Goal: Complete application form

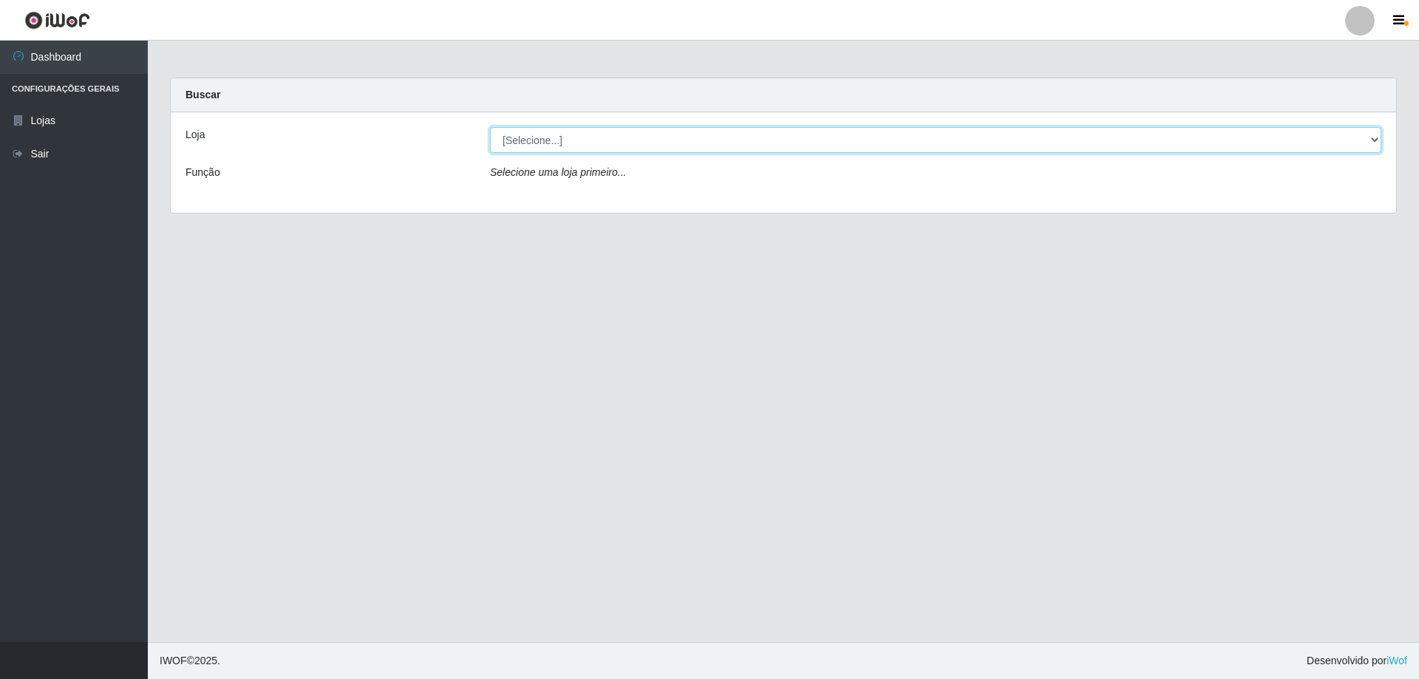
click at [616, 143] on select "[Selecione...] SuperShow Bis - Avenida 6 SuperShow [GEOGRAPHIC_DATA]" at bounding box center [935, 140] width 891 height 26
select select "60"
click at [490, 127] on select "[Selecione...] SuperShow Bis - Avenida 6 SuperShow [GEOGRAPHIC_DATA]" at bounding box center [935, 140] width 891 height 26
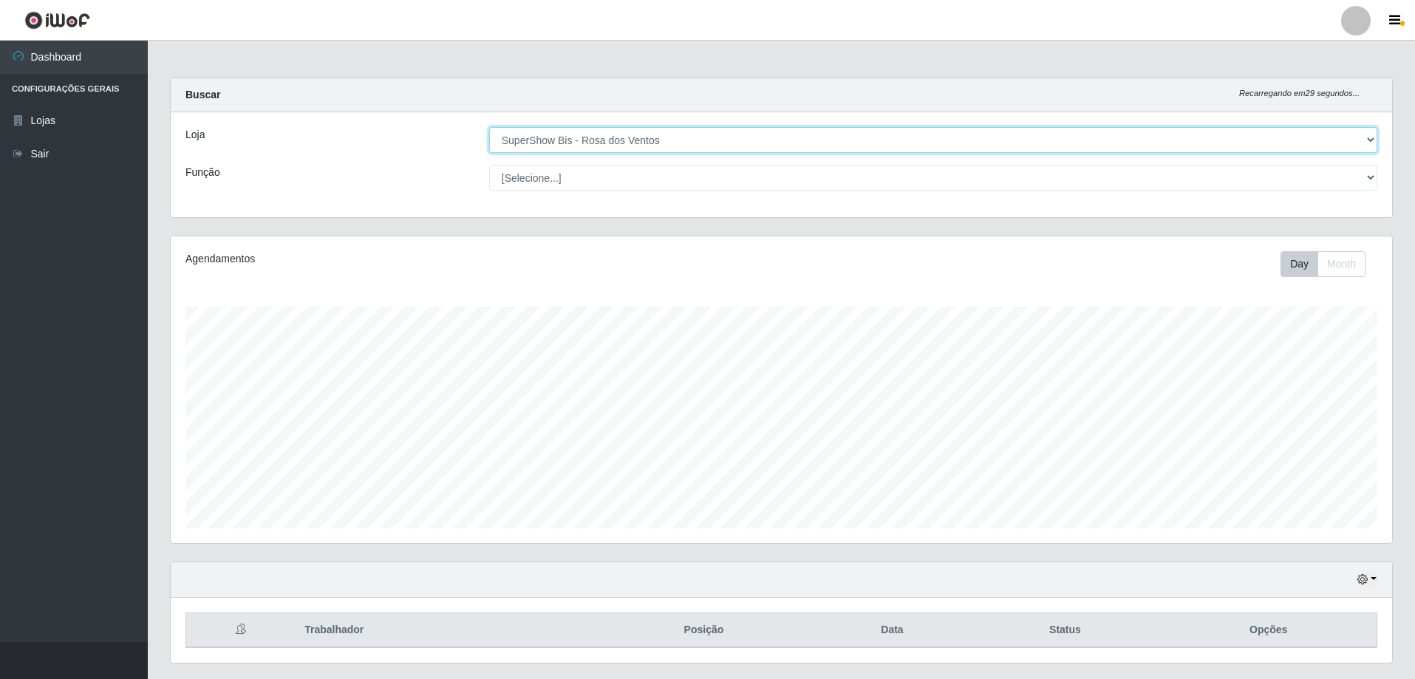
scroll to position [307, 1221]
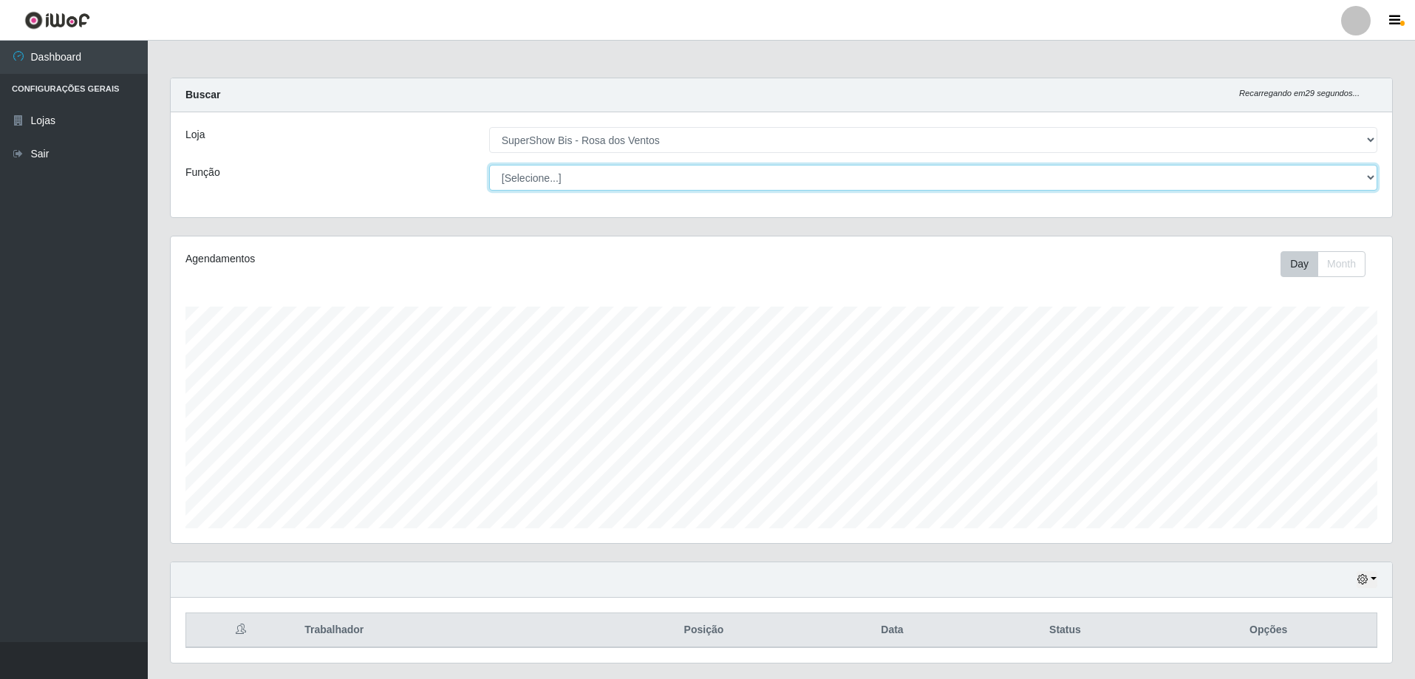
click at [666, 170] on select "[Selecione...] ASG ASG + ASG ++ Auxiliar de Cozinha Balconista de Açougue Balco…" at bounding box center [933, 178] width 888 height 26
click at [489, 165] on select "[Selecione...] ASG ASG + ASG ++ Auxiliar de Cozinha Balconista de Açougue Balco…" at bounding box center [933, 178] width 888 height 26
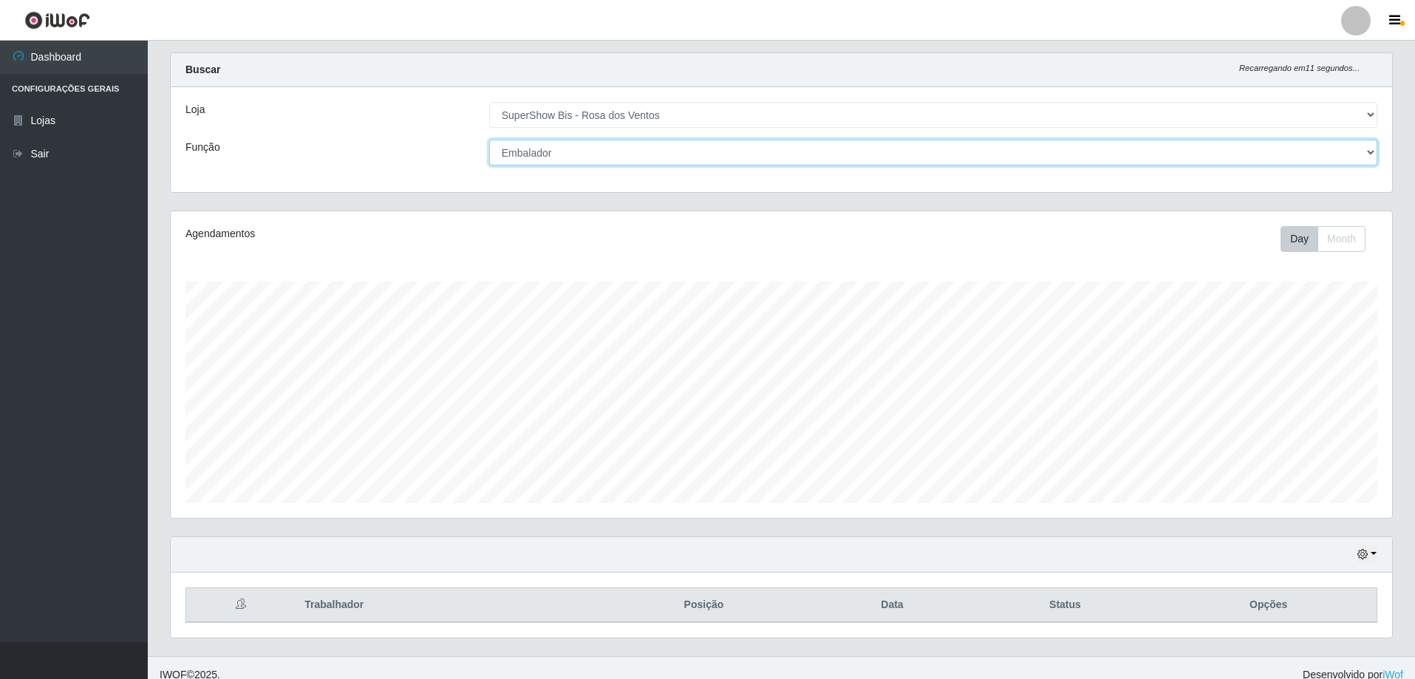
scroll to position [39, 0]
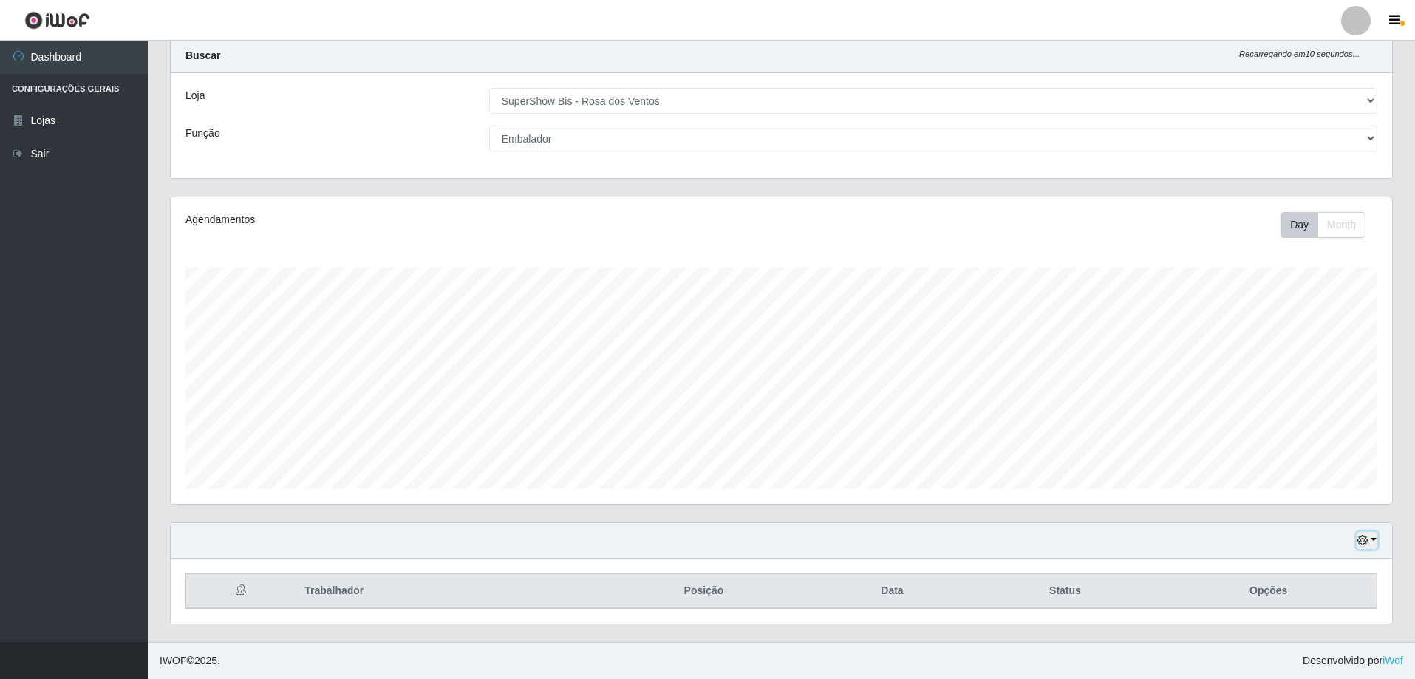
click at [1371, 542] on button "button" at bounding box center [1367, 540] width 21 height 17
click at [1323, 456] on button "3 dias" at bounding box center [1318, 454] width 117 height 31
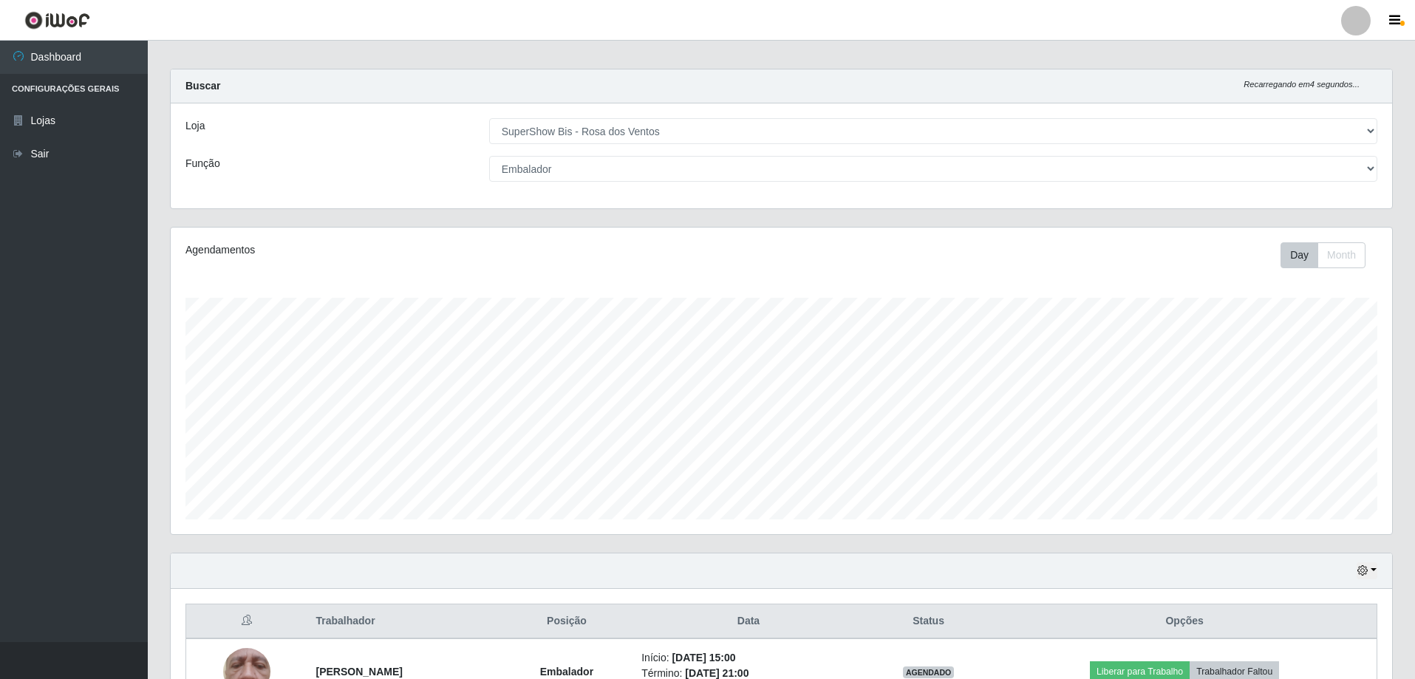
scroll to position [0, 0]
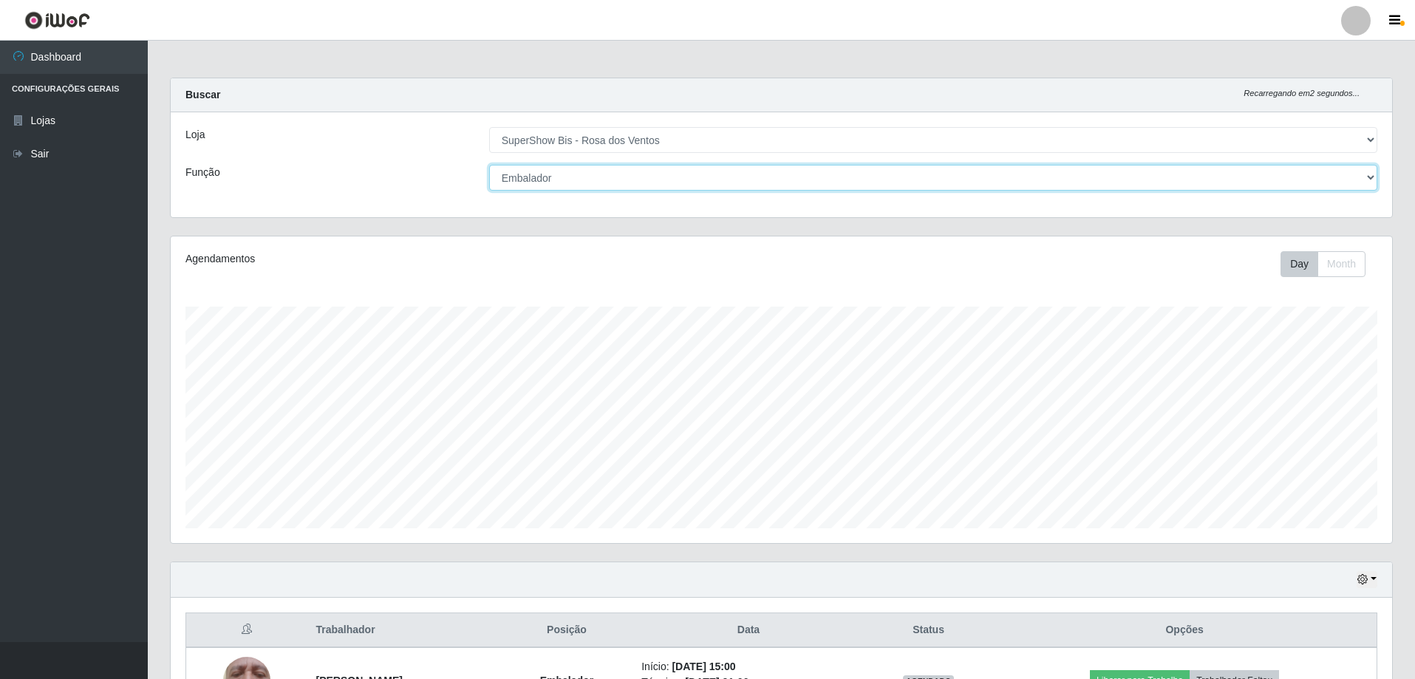
click at [607, 180] on select "[Selecione...] ASG ASG + ASG ++ Auxiliar de Cozinha Balconista de Açougue Balco…" at bounding box center [933, 178] width 888 height 26
click at [489, 165] on select "[Selecione...] ASG ASG + ASG ++ Auxiliar de Cozinha Balconista de Açougue Balco…" at bounding box center [933, 178] width 888 height 26
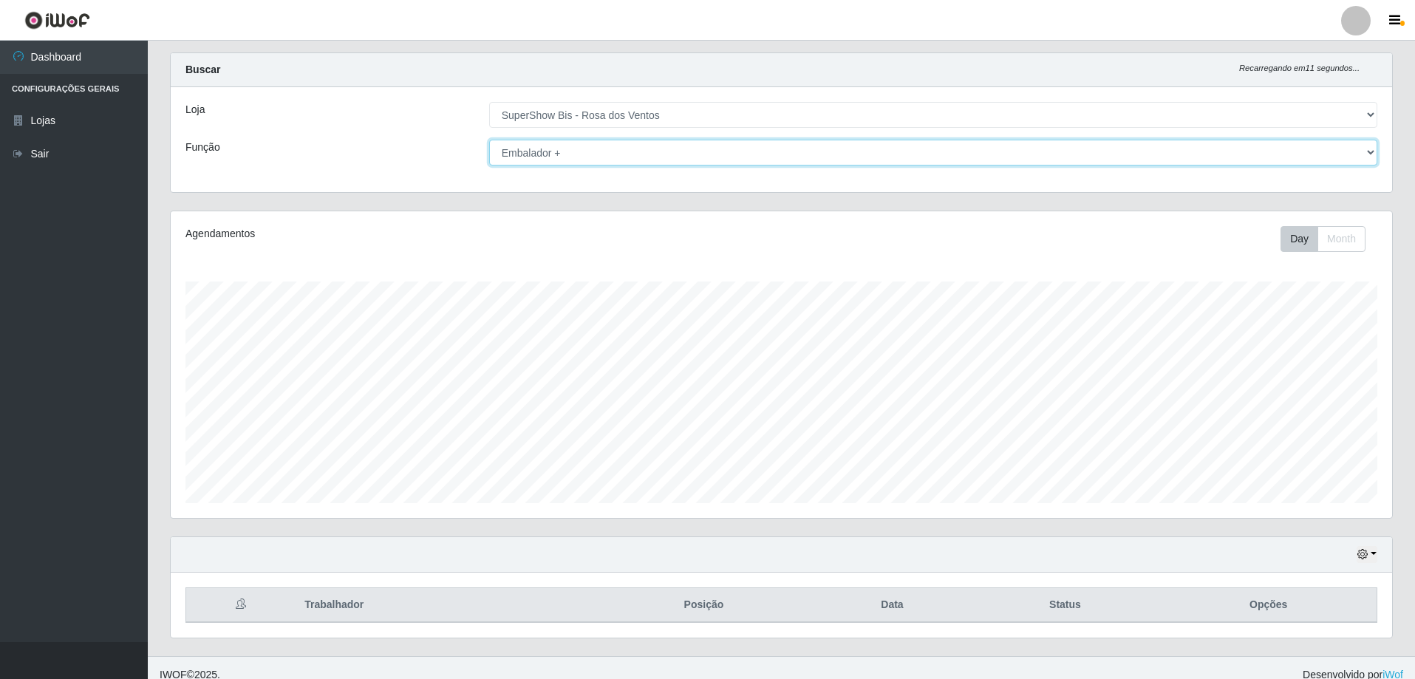
scroll to position [39, 0]
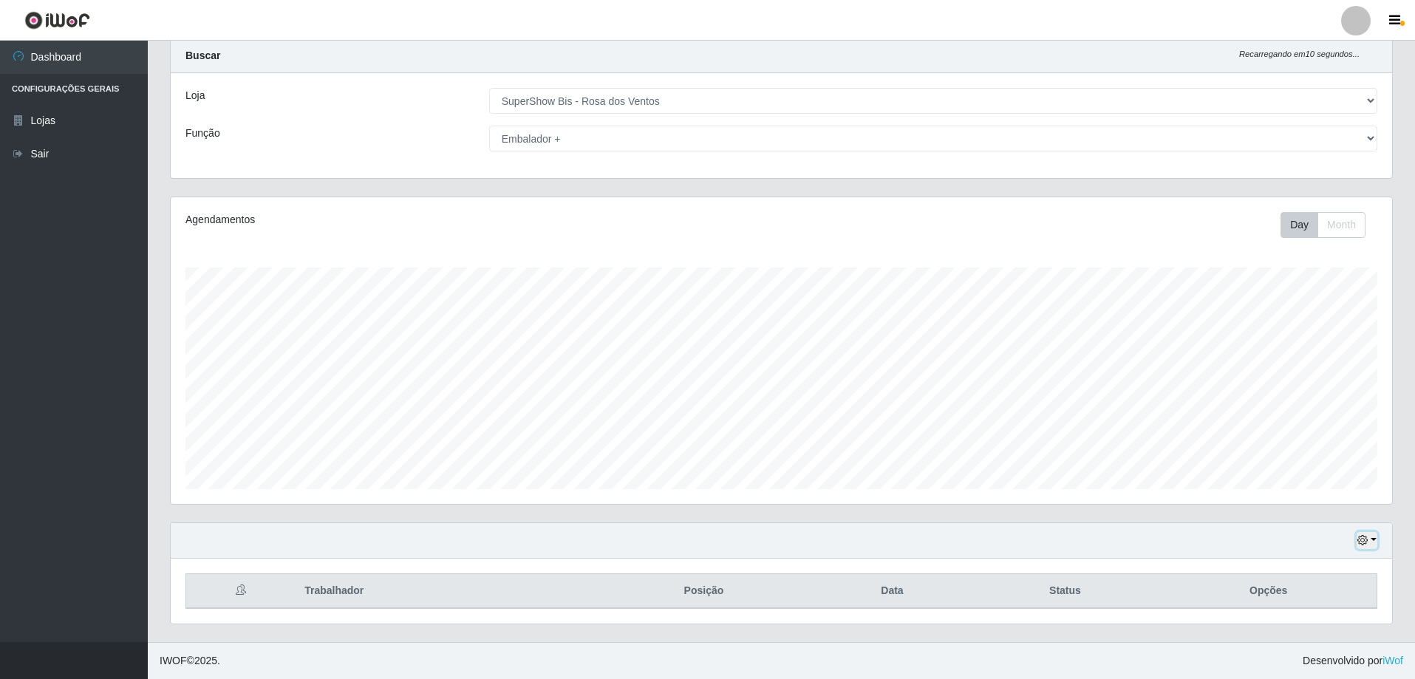
click at [1371, 538] on button "button" at bounding box center [1367, 540] width 21 height 17
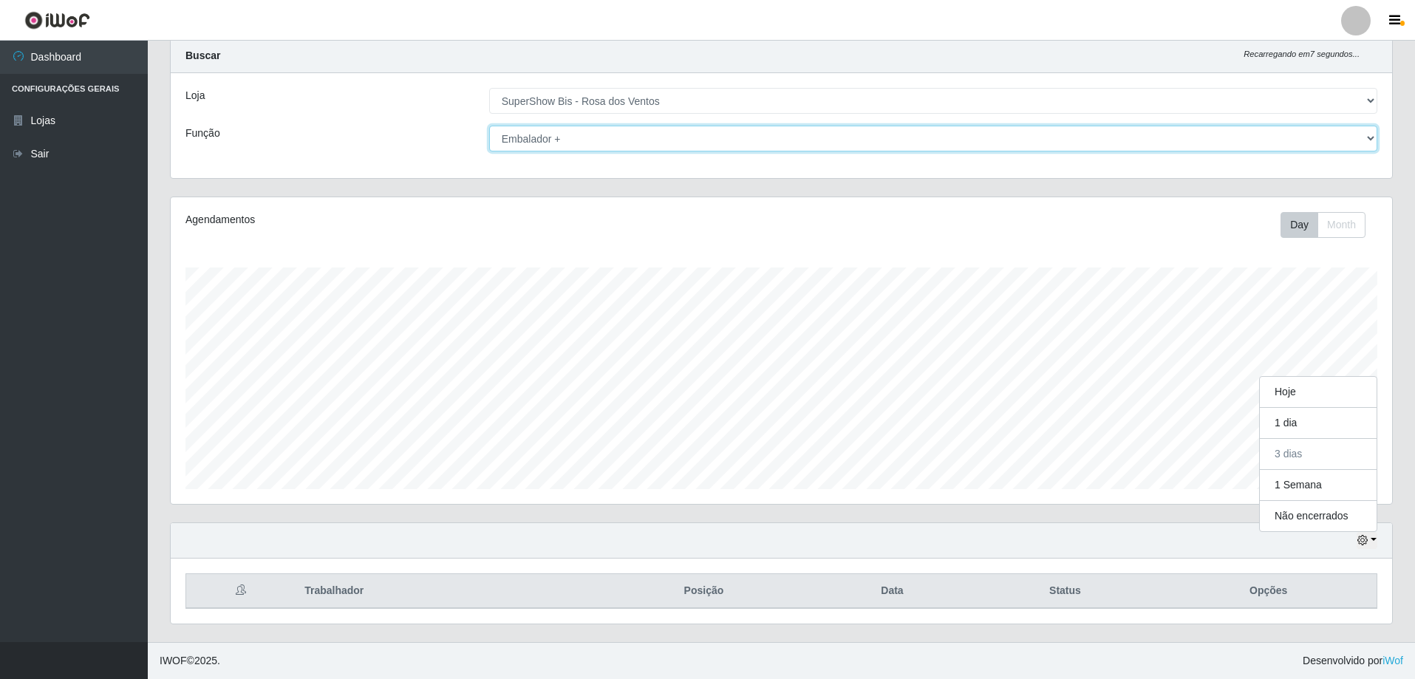
click at [632, 133] on select "[Selecione...] ASG ASG + ASG ++ Auxiliar de Cozinha Balconista de Açougue Balco…" at bounding box center [933, 139] width 888 height 26
select select "22"
click at [489, 126] on select "[Selecione...] ASG ASG + ASG ++ Auxiliar de Cozinha Balconista de Açougue Balco…" at bounding box center [933, 139] width 888 height 26
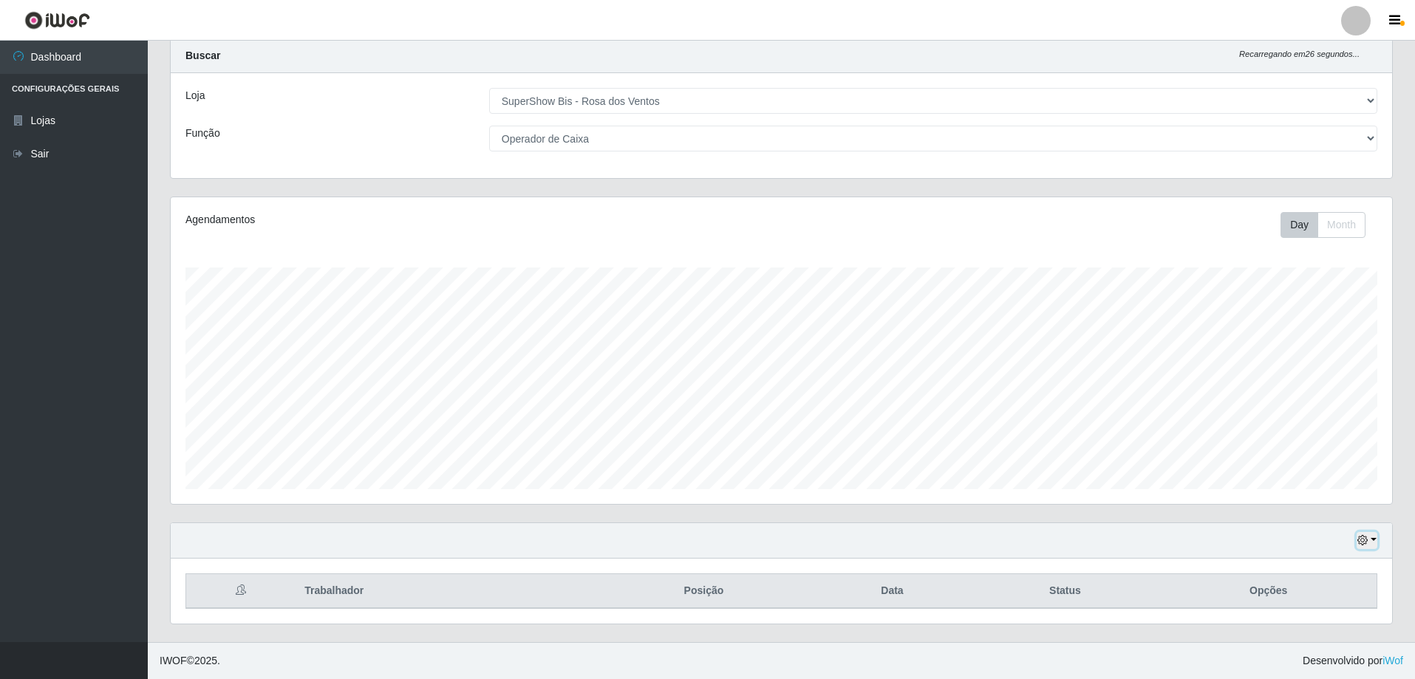
click at [1372, 539] on button "button" at bounding box center [1367, 540] width 21 height 17
